Goal: Navigation & Orientation: Find specific page/section

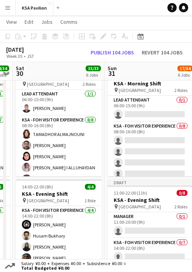
scroll to position [0, 264]
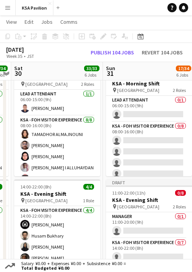
click at [84, 41] on app-toolbar "Copy Paste Paste Command V Paste with crew Command Shift V Paste linked Job Del…" at bounding box center [96, 36] width 192 height 13
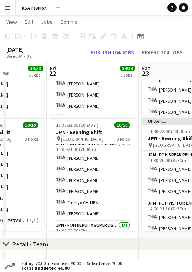
scroll to position [55, 0]
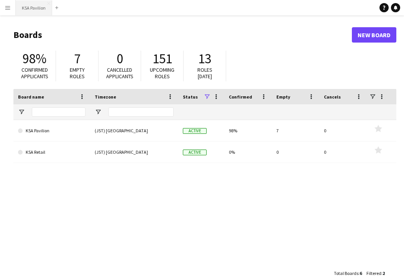
click at [31, 6] on button "KSA Pavilion Close" at bounding box center [34, 7] width 36 height 15
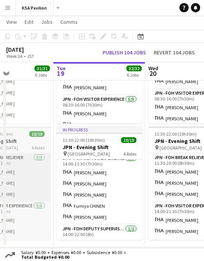
scroll to position [53, 0]
